Goal: Complete application form

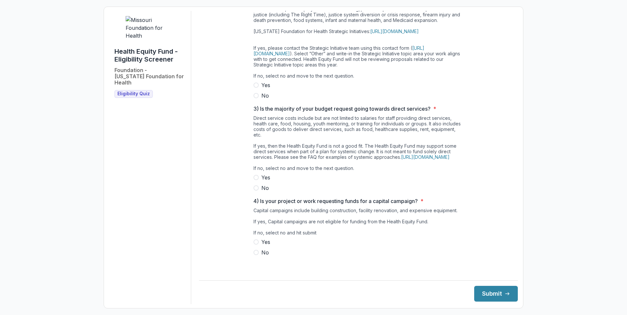
scroll to position [141, 0]
click at [494, 296] on button "Submit" at bounding box center [496, 294] width 44 height 16
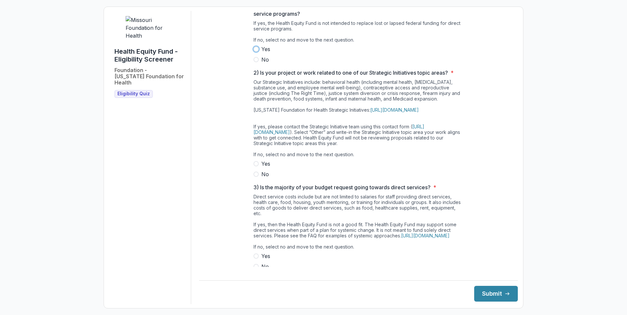
scroll to position [42, 0]
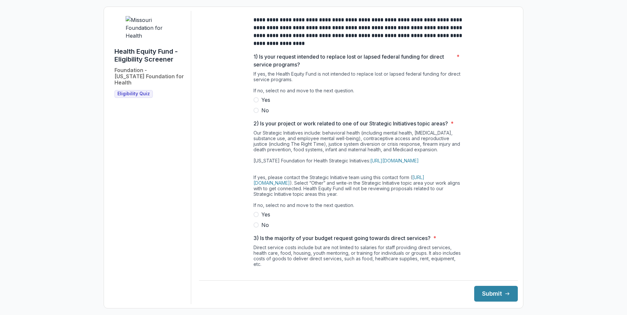
click at [258, 114] on label "No" at bounding box center [358, 110] width 210 height 8
click at [256, 228] on span at bounding box center [255, 225] width 5 height 5
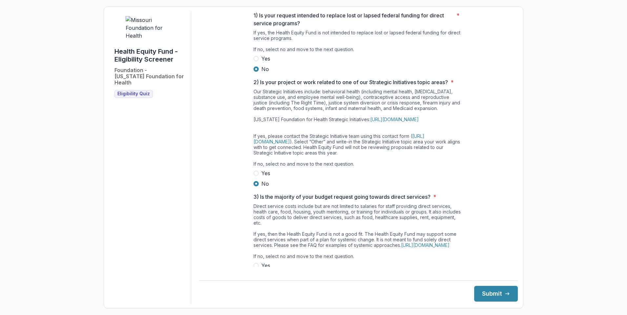
scroll to position [98, 0]
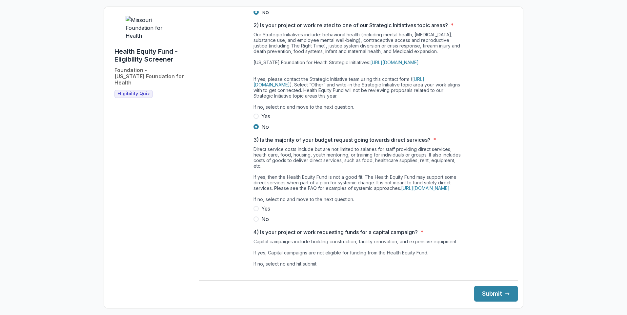
click at [257, 222] on span at bounding box center [255, 219] width 5 height 5
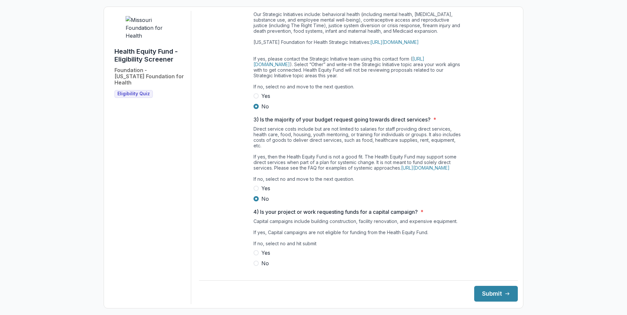
scroll to position [141, 0]
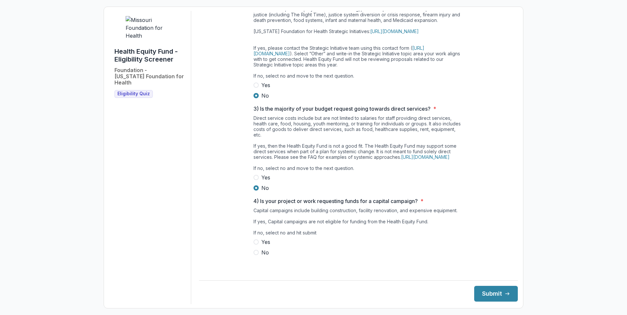
click at [253, 255] on span at bounding box center [255, 252] width 5 height 5
click at [489, 293] on button "Submit" at bounding box center [496, 294] width 44 height 16
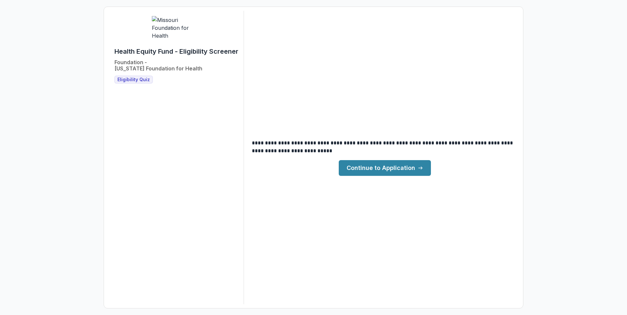
click at [381, 170] on link "Continue to Application" at bounding box center [385, 168] width 92 height 16
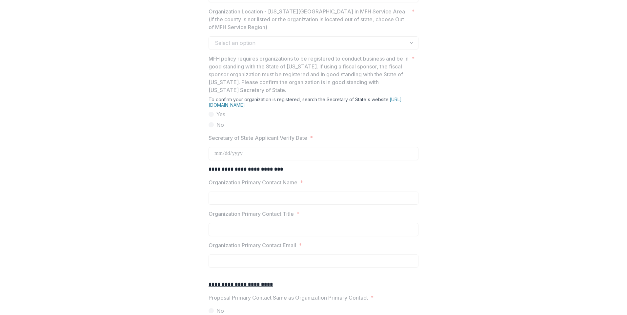
scroll to position [557, 0]
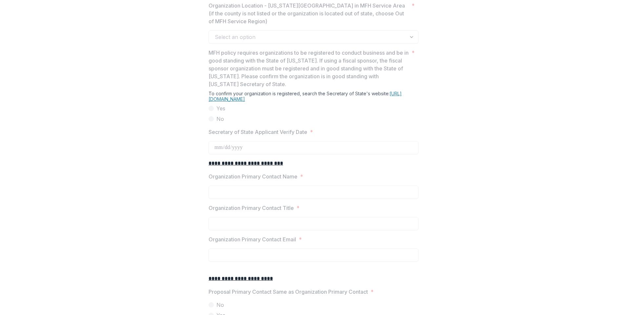
click at [275, 102] on link "[URL][DOMAIN_NAME]" at bounding box center [304, 96] width 193 height 11
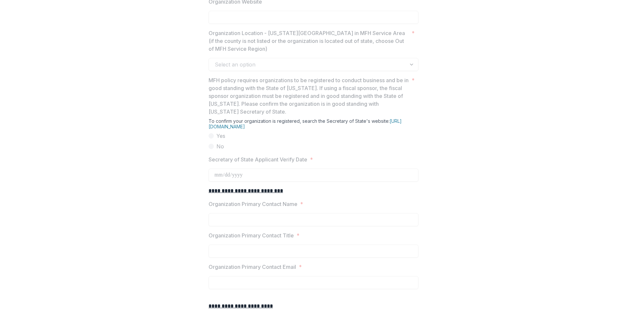
scroll to position [524, 0]
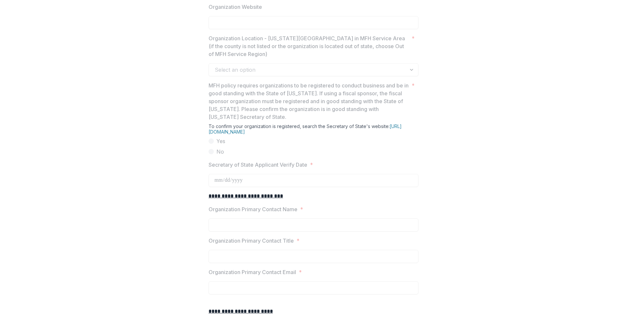
click at [410, 76] on div "Select an option" at bounding box center [313, 69] width 210 height 13
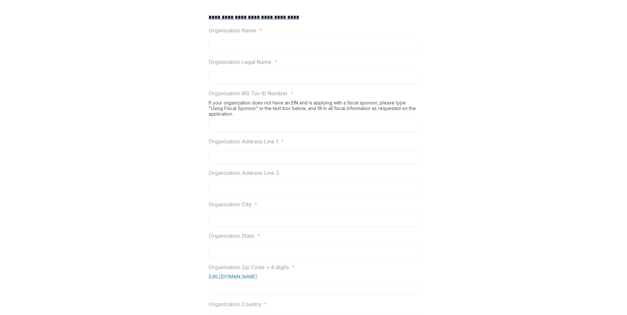
scroll to position [328, 0]
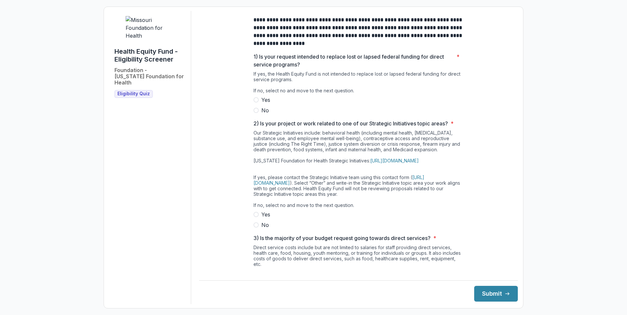
click at [256, 113] on span at bounding box center [255, 110] width 5 height 5
click at [254, 228] on span at bounding box center [255, 225] width 5 height 5
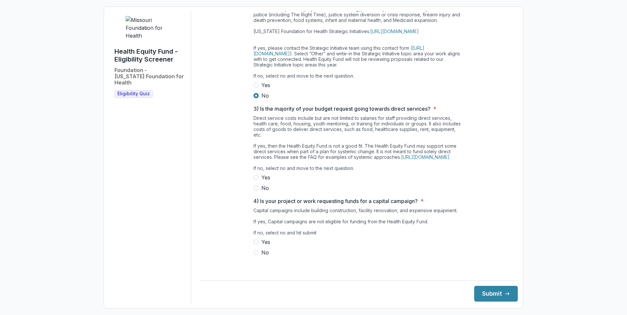
scroll to position [141, 0]
click at [257, 255] on span at bounding box center [255, 252] width 5 height 5
click at [479, 289] on button "Submit" at bounding box center [496, 294] width 44 height 16
click at [340, 187] on div "Yes No" at bounding box center [358, 183] width 210 height 18
click at [258, 192] on label "No" at bounding box center [358, 188] width 210 height 8
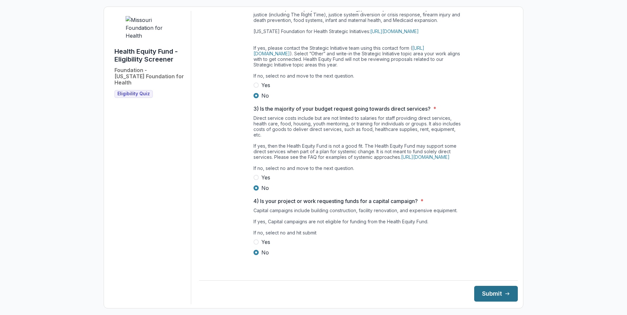
click at [481, 295] on button "Submit" at bounding box center [496, 294] width 44 height 16
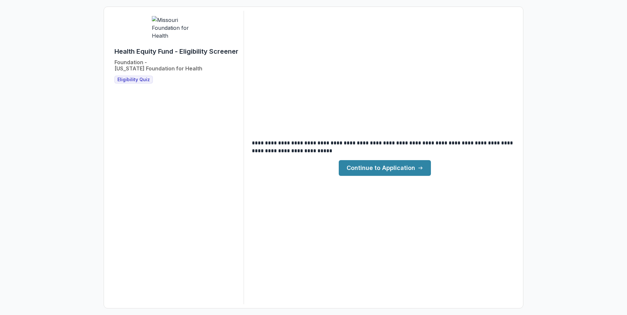
click at [373, 165] on link "Continue to Application" at bounding box center [385, 168] width 92 height 16
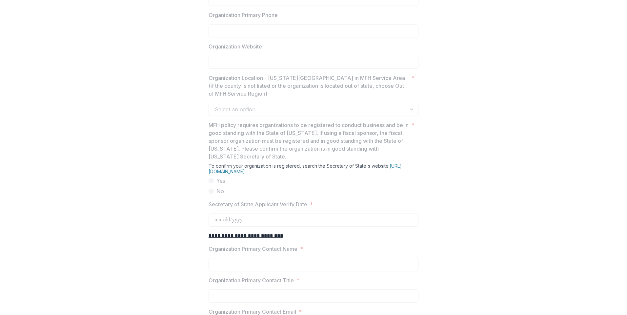
scroll to position [590, 0]
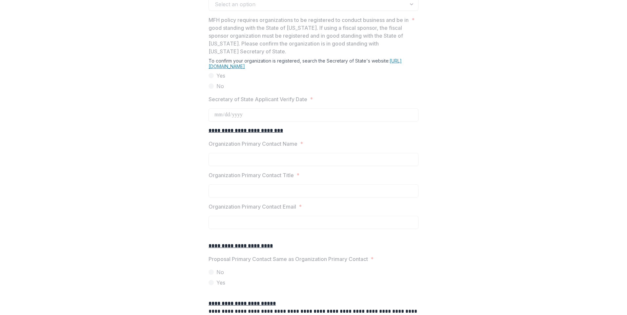
click at [239, 69] on link "[URL][DOMAIN_NAME]" at bounding box center [304, 63] width 193 height 11
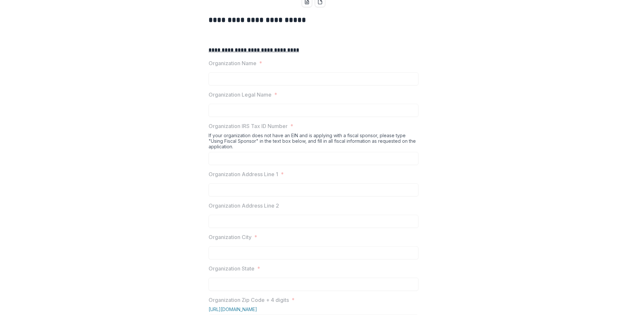
scroll to position [0, 0]
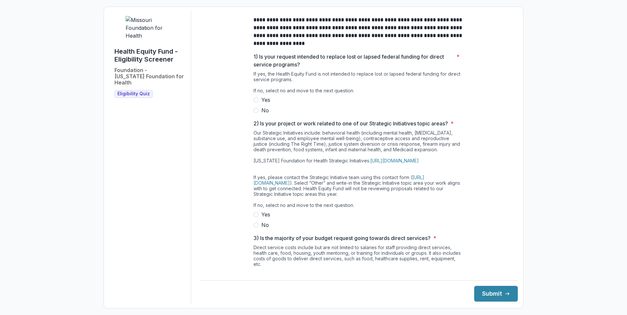
drag, startPoint x: 257, startPoint y: 117, endPoint x: 257, endPoint y: 128, distance: 10.8
click at [257, 114] on label "No" at bounding box center [358, 110] width 210 height 8
click at [253, 228] on span at bounding box center [255, 225] width 5 height 5
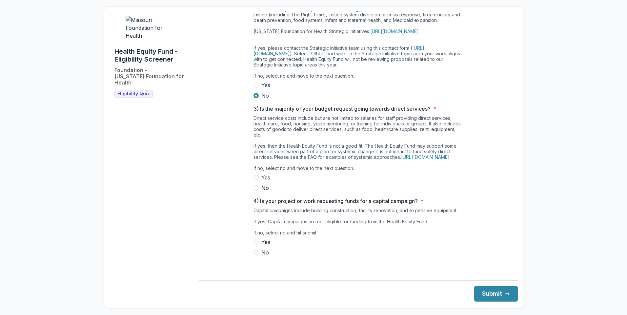
drag, startPoint x: 254, startPoint y: 204, endPoint x: 254, endPoint y: 213, distance: 9.2
click at [254, 212] on div "**********" at bounding box center [358, 74] width 210 height 386
click at [255, 257] on label "No" at bounding box center [358, 253] width 210 height 8
drag, startPoint x: 493, startPoint y: 294, endPoint x: 490, endPoint y: 293, distance: 3.8
click at [493, 294] on button "Submit" at bounding box center [496, 294] width 44 height 16
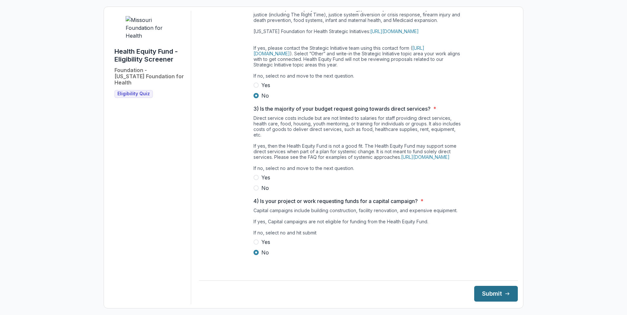
click at [484, 293] on button "Submit" at bounding box center [496, 294] width 44 height 16
click at [358, 192] on div "Yes No" at bounding box center [358, 183] width 210 height 18
click at [254, 192] on label "No" at bounding box center [358, 188] width 210 height 8
click at [476, 291] on button "Submit" at bounding box center [496, 294] width 44 height 16
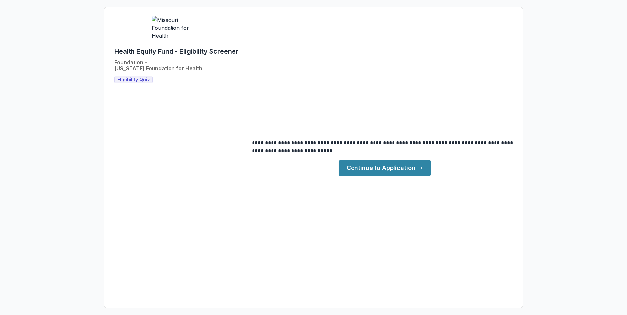
click at [368, 164] on link "Continue to Application" at bounding box center [385, 168] width 92 height 16
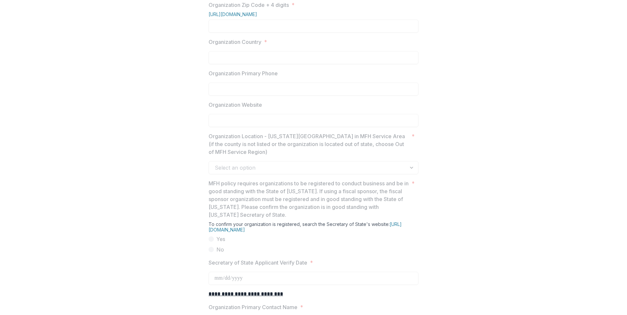
scroll to position [459, 0]
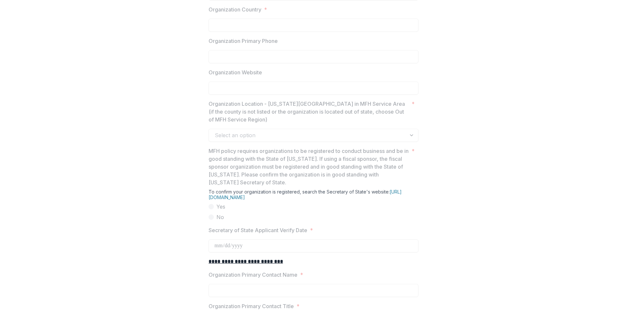
click at [411, 142] on div "Select an option" at bounding box center [313, 135] width 210 height 13
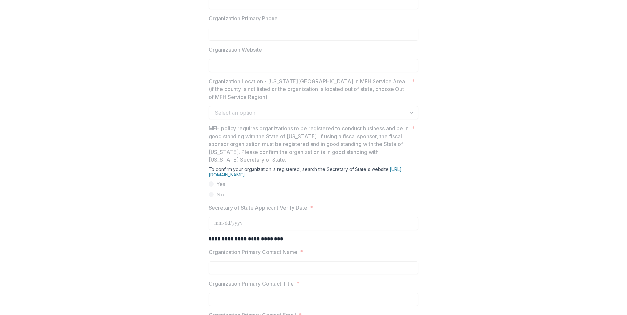
scroll to position [492, 0]
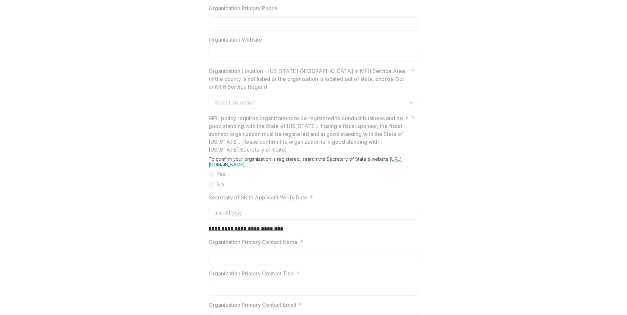
click at [278, 167] on link "[URL][DOMAIN_NAME]" at bounding box center [304, 161] width 193 height 11
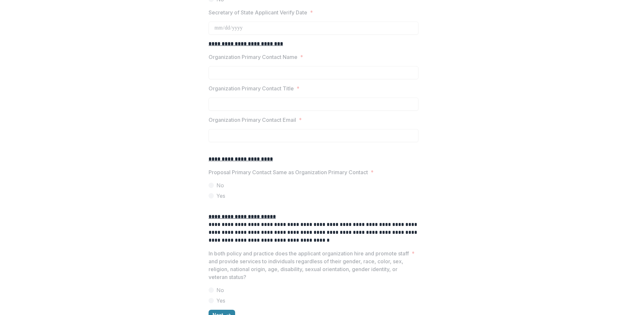
scroll to position [742, 0]
